Goal: Task Accomplishment & Management: Manage account settings

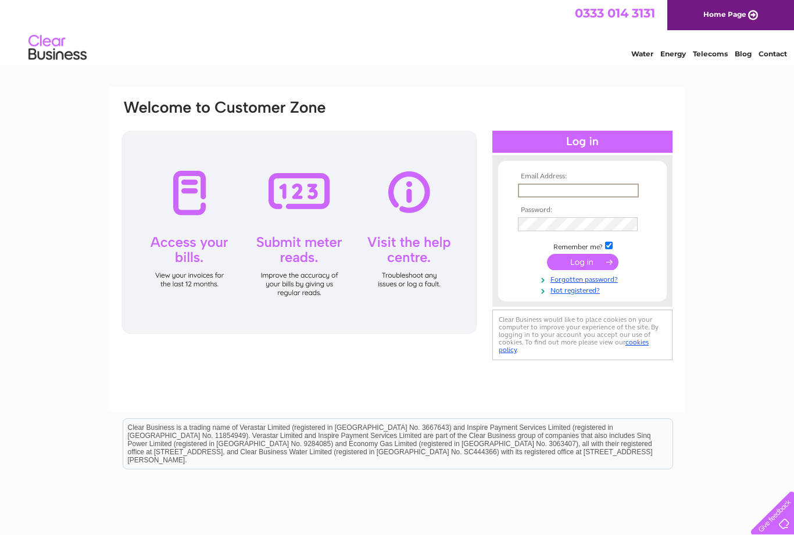
type input "[EMAIL_ADDRESS][DOMAIN_NAME]"
click at [582, 263] on input "submit" at bounding box center [582, 262] width 71 height 16
click at [589, 266] on input "submit" at bounding box center [582, 261] width 71 height 16
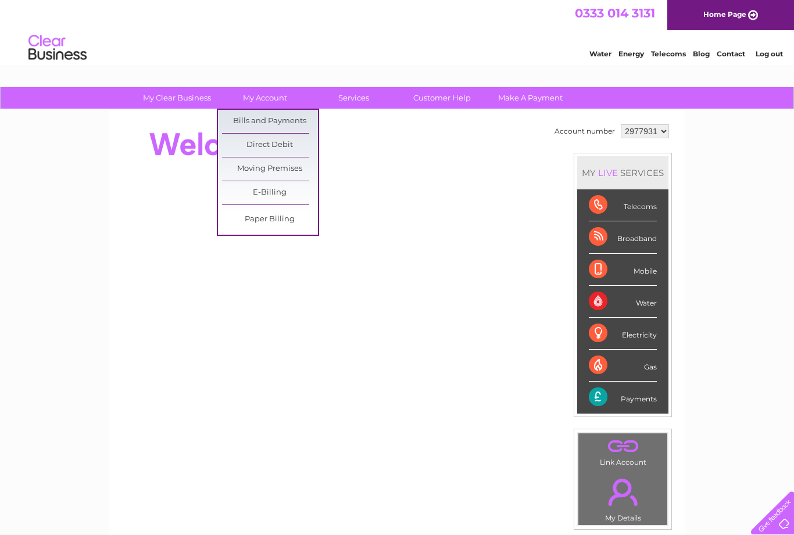
click at [297, 125] on link "Bills and Payments" at bounding box center [270, 121] width 96 height 23
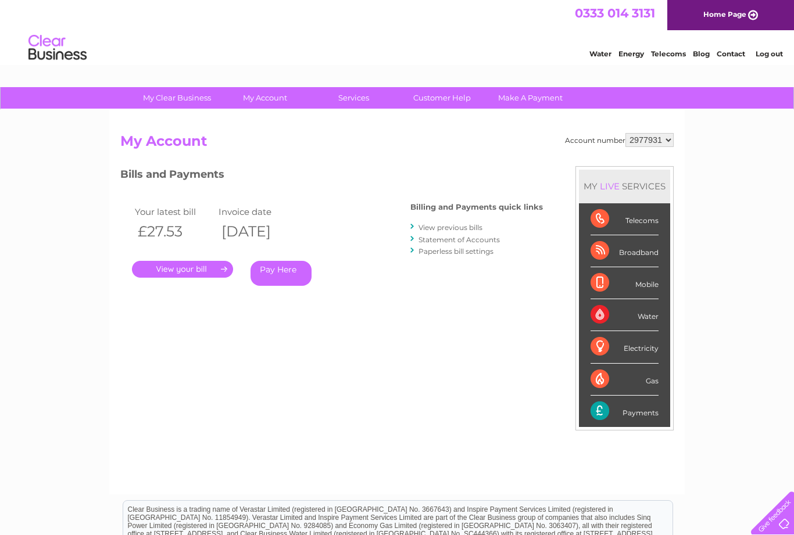
click at [476, 230] on link "View previous bills" at bounding box center [450, 227] width 64 height 9
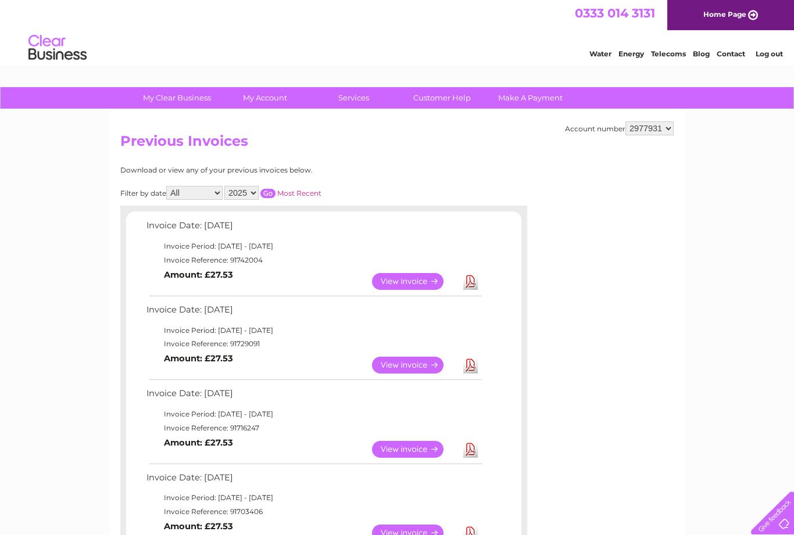
click at [415, 363] on link "View" at bounding box center [414, 365] width 85 height 17
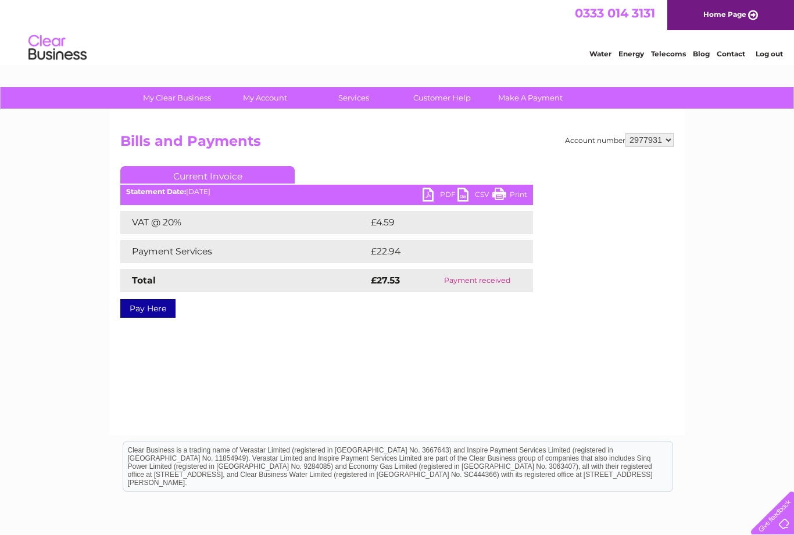
click at [431, 202] on link "PDF" at bounding box center [440, 196] width 35 height 17
